Goal: Information Seeking & Learning: Learn about a topic

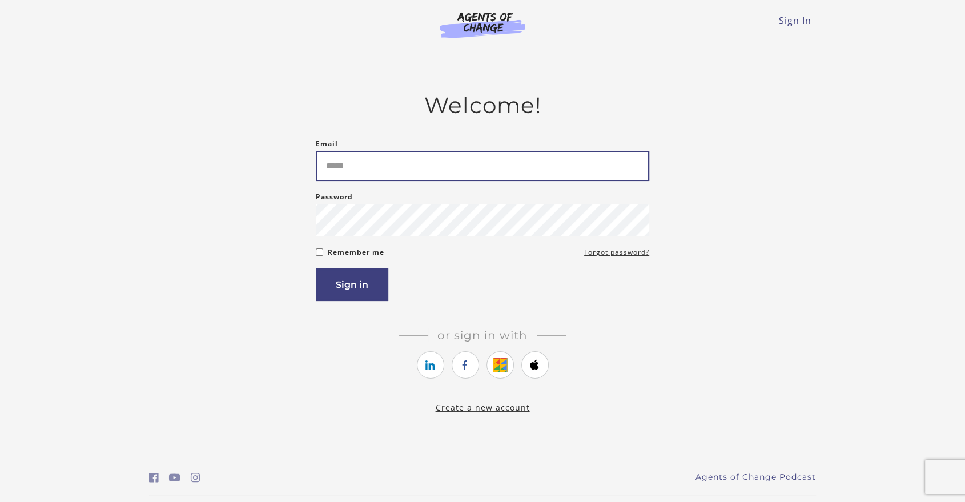
click at [367, 161] on input "Email" at bounding box center [483, 166] width 334 height 30
type input "**********"
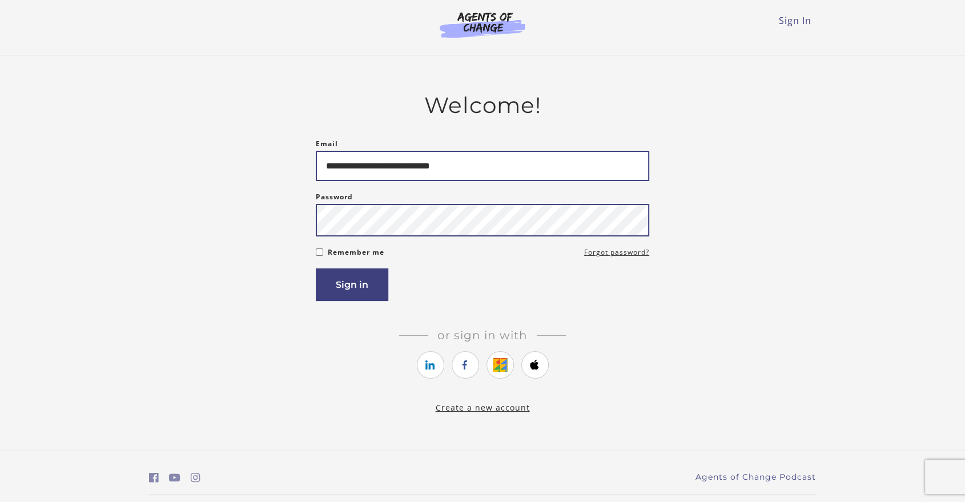
click at [316, 268] on button "Sign in" at bounding box center [352, 284] width 73 height 33
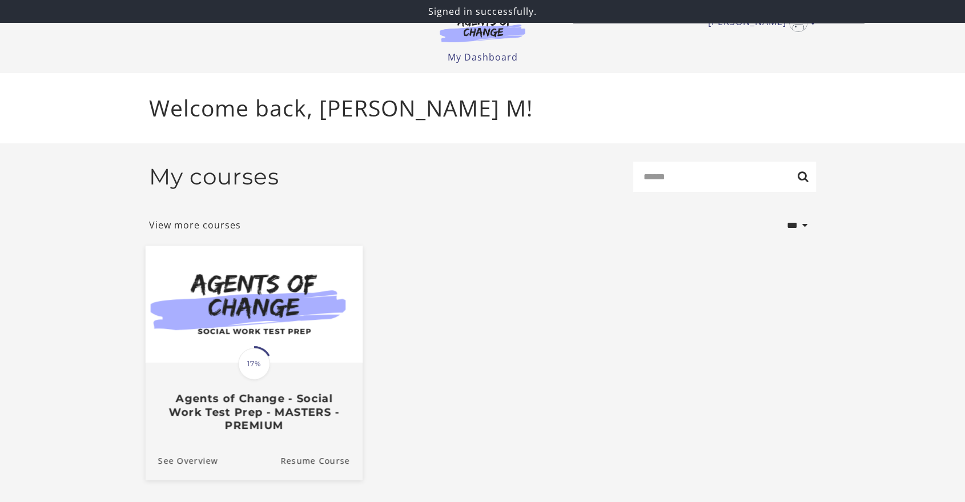
click at [291, 392] on div "Translation missing: en.liquid.partials.dashboard_course_card.progress_descript…" at bounding box center [254, 398] width 217 height 68
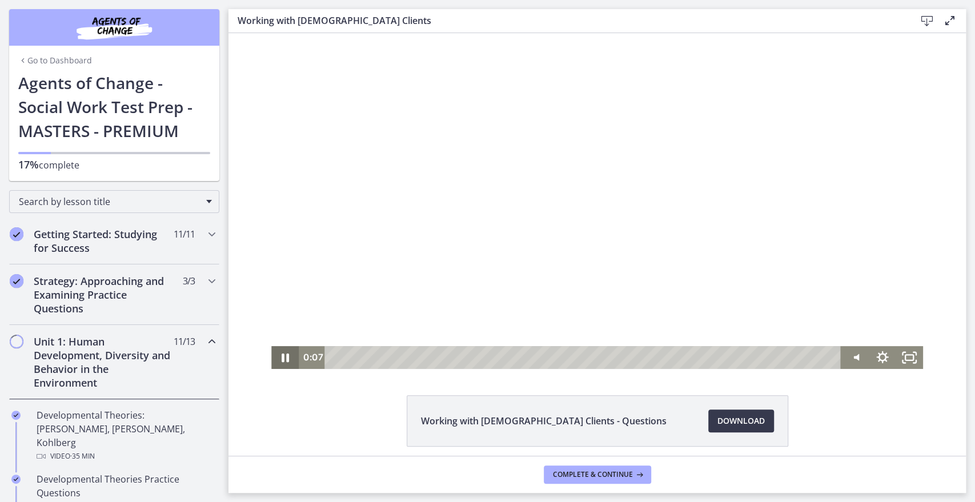
click at [274, 362] on icon "Pause" at bounding box center [284, 357] width 27 height 23
click at [768, 300] on div at bounding box center [596, 201] width 651 height 336
click at [608, 217] on div at bounding box center [596, 201] width 651 height 336
click at [907, 363] on icon "Fullscreen" at bounding box center [909, 357] width 27 height 23
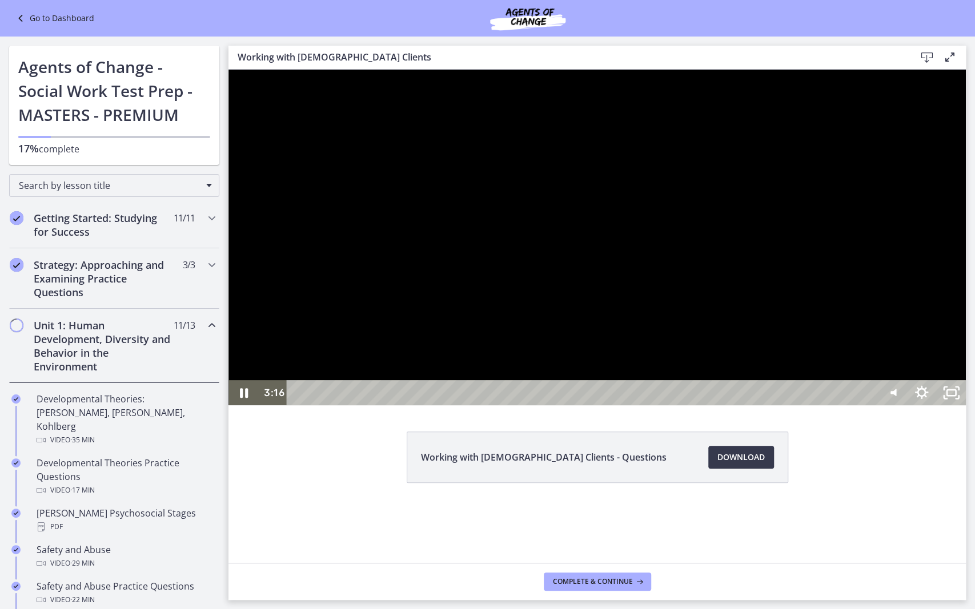
click at [514, 406] on div at bounding box center [596, 238] width 737 height 336
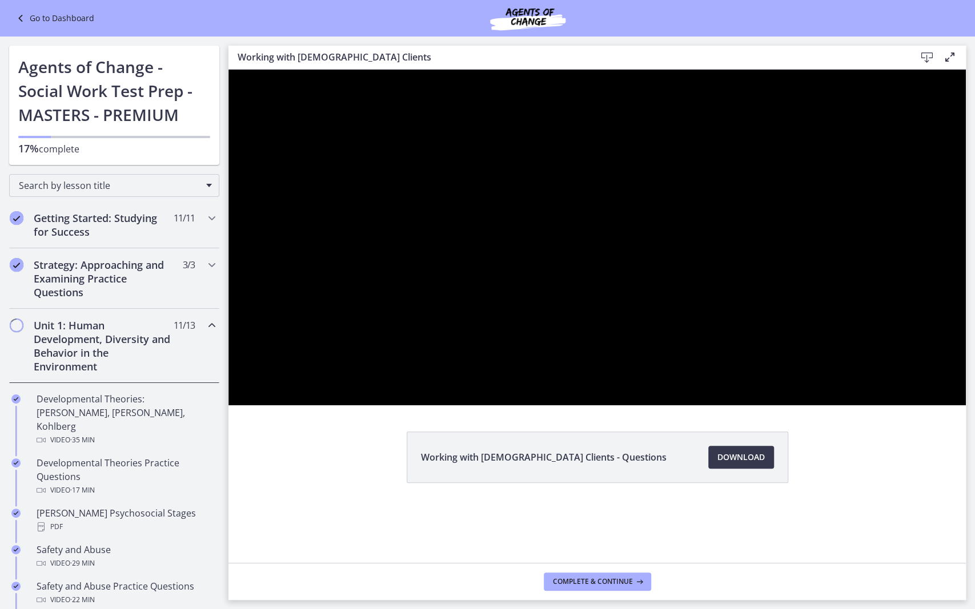
click at [228, 70] on button "Play Video: cmhf48khnk6s72tglic0.mp4" at bounding box center [228, 70] width 1 height 1
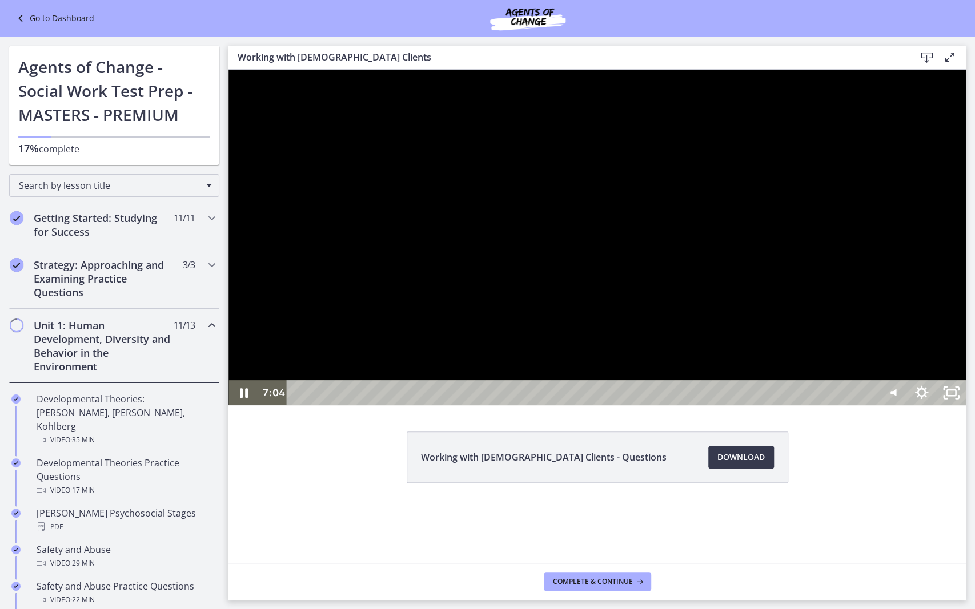
click at [621, 406] on div at bounding box center [596, 238] width 737 height 336
